Goal: Task Accomplishment & Management: Manage account settings

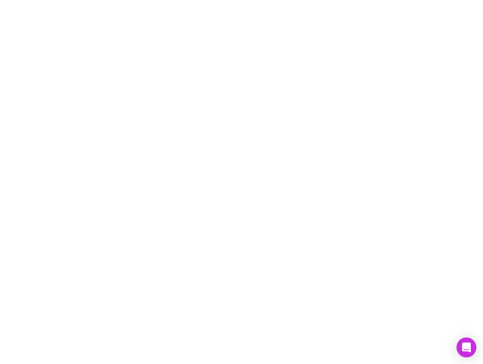
click at [459, 346] on div "Open Intercom Messenger" at bounding box center [466, 347] width 20 height 20
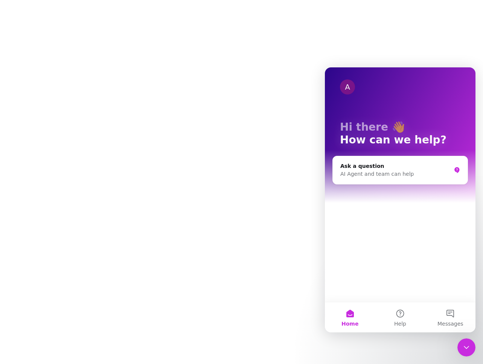
click at [260, 129] on div at bounding box center [241, 182] width 483 height 364
